Goal: Find specific page/section: Find specific page/section

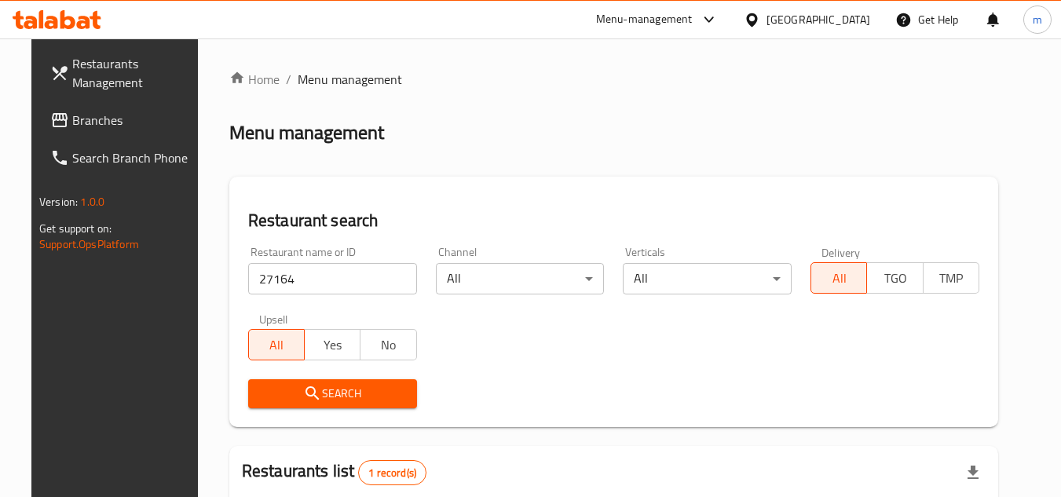
click at [104, 129] on span "Branches" at bounding box center [134, 120] width 124 height 19
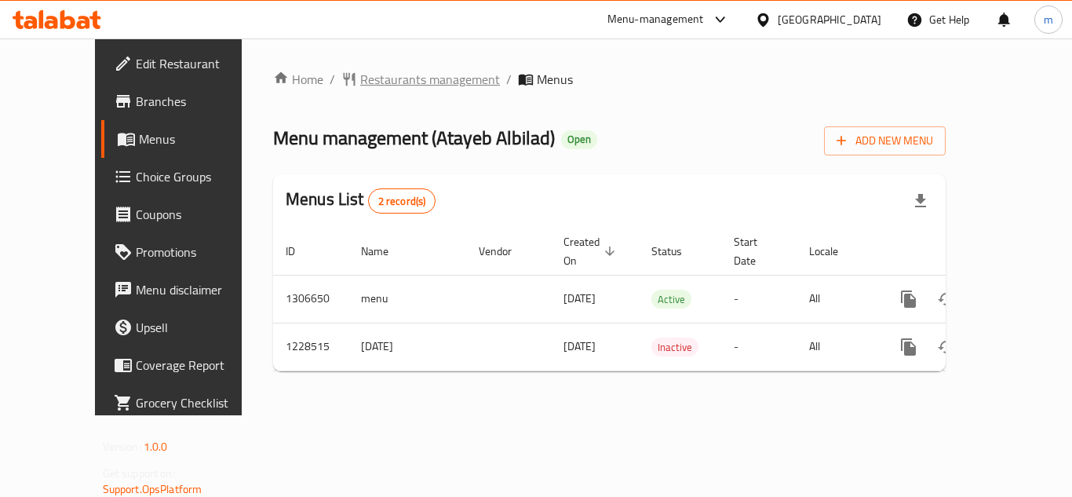
click at [406, 75] on span "Restaurants management" at bounding box center [430, 79] width 140 height 19
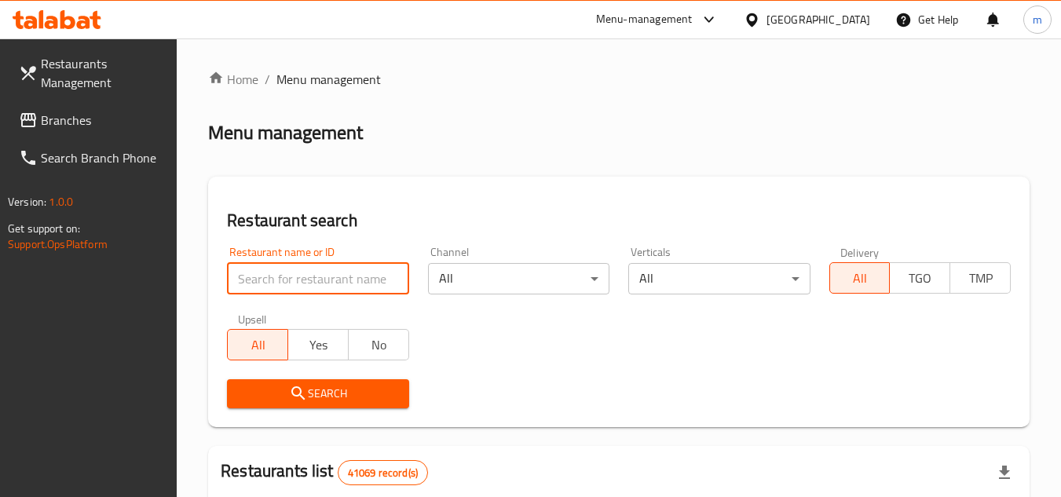
click at [341, 285] on input "search" at bounding box center [317, 278] width 181 height 31
paste input "676456"
type input "676456"
click at [334, 399] on span "Search" at bounding box center [317, 394] width 156 height 20
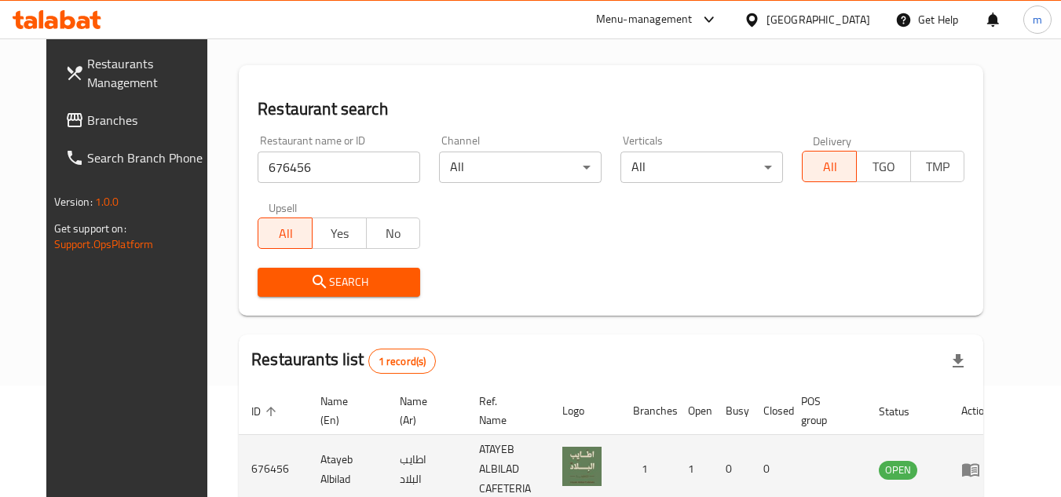
scroll to position [190, 0]
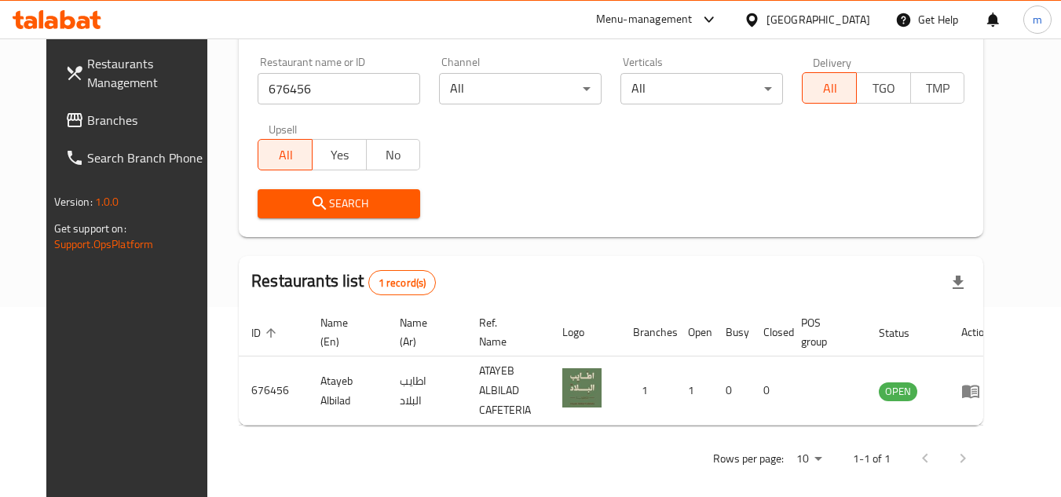
click at [819, 24] on div "[GEOGRAPHIC_DATA]" at bounding box center [818, 19] width 104 height 17
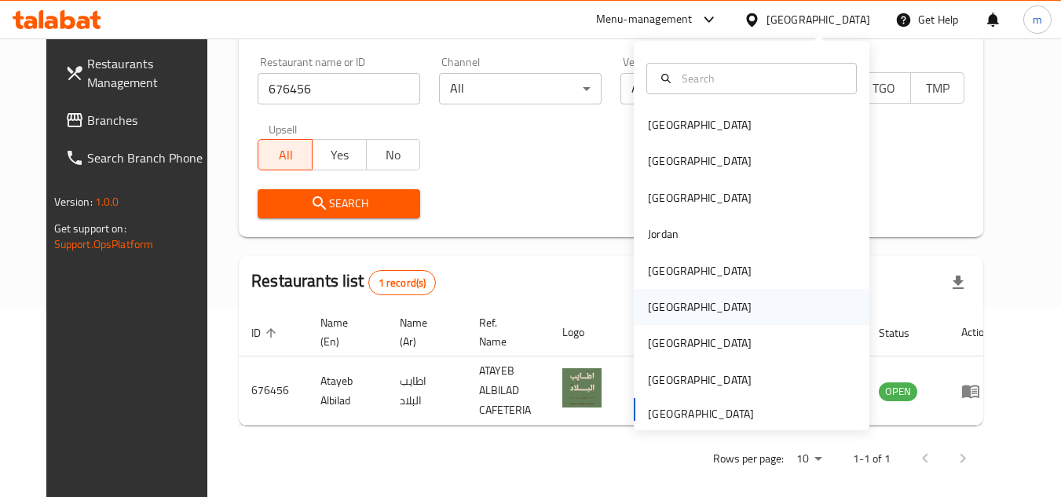
click at [666, 308] on div "[GEOGRAPHIC_DATA]" at bounding box center [699, 307] width 129 height 36
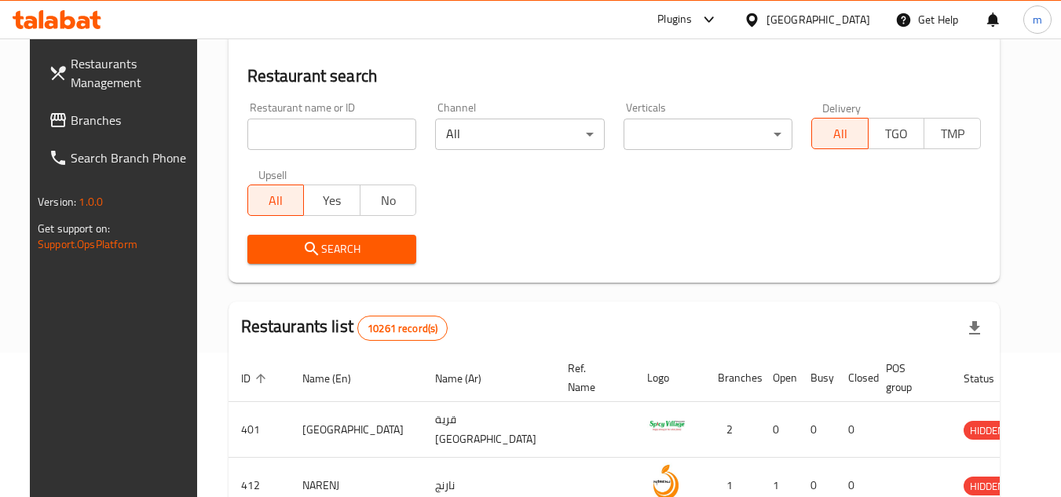
scroll to position [190, 0]
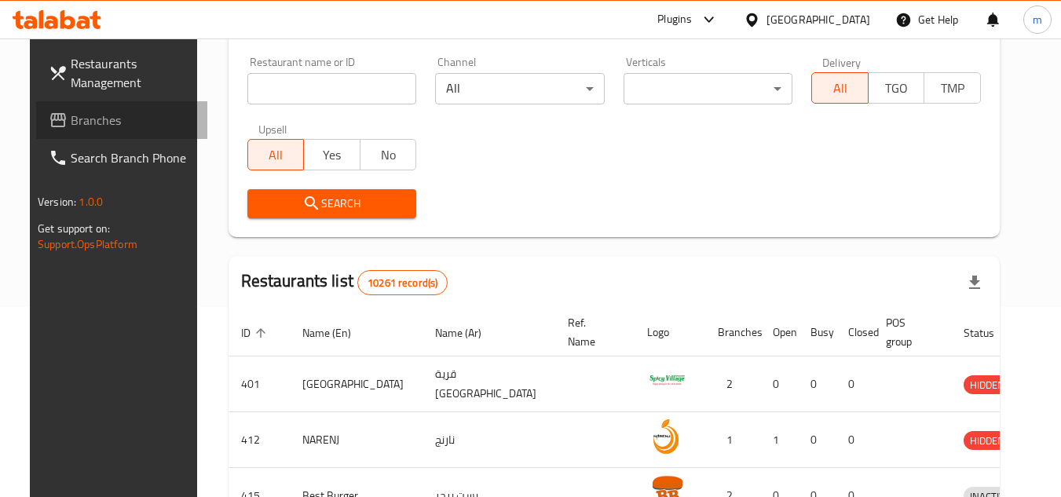
click at [85, 116] on span "Branches" at bounding box center [133, 120] width 124 height 19
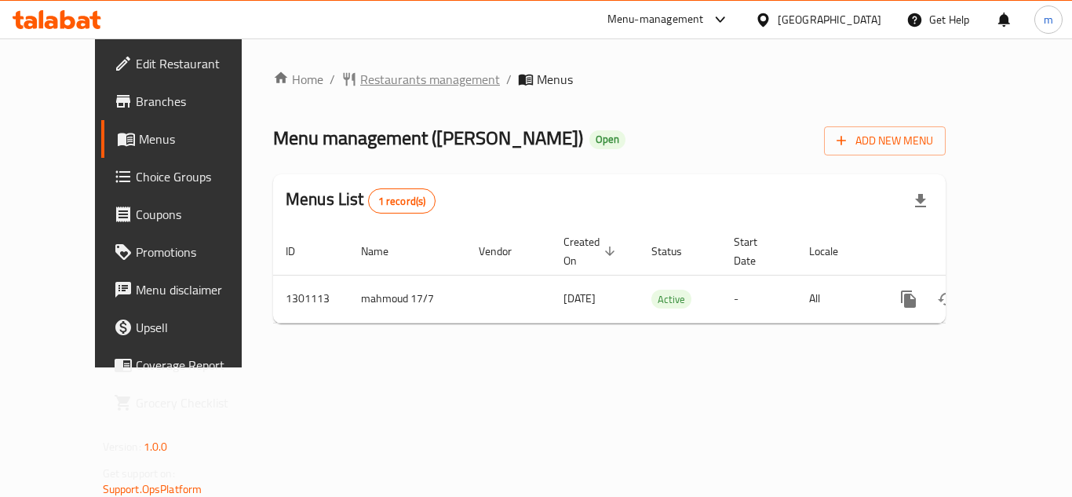
click at [377, 87] on span "Restaurants management" at bounding box center [430, 79] width 140 height 19
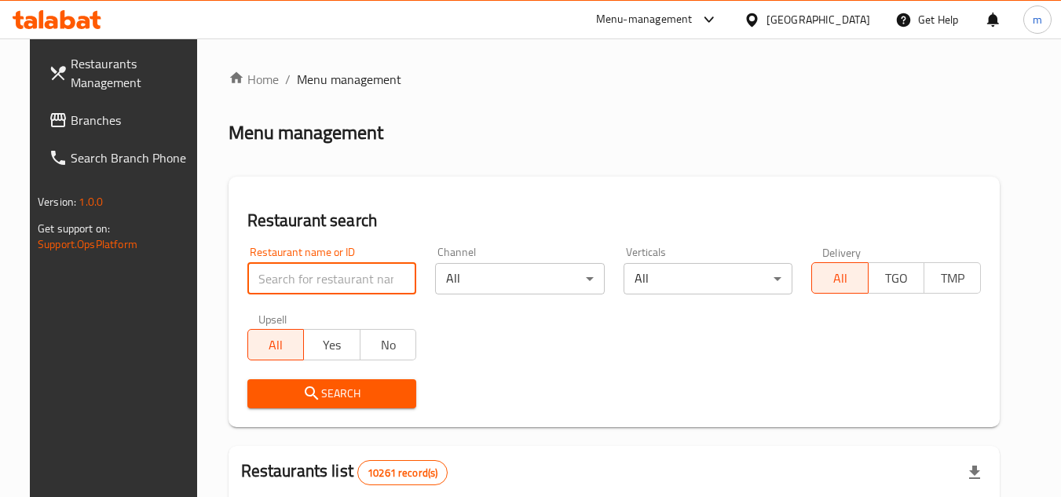
click at [356, 277] on input "search" at bounding box center [332, 278] width 170 height 31
paste input "701902"
type input "701902"
click at [318, 391] on span "Search" at bounding box center [332, 394] width 144 height 20
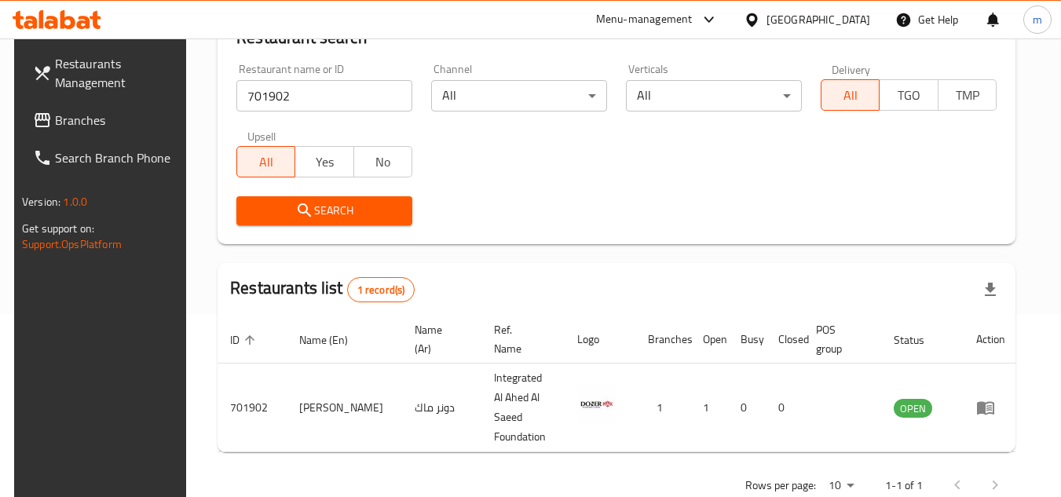
scroll to position [203, 0]
